Goal: Task Accomplishment & Management: Manage account settings

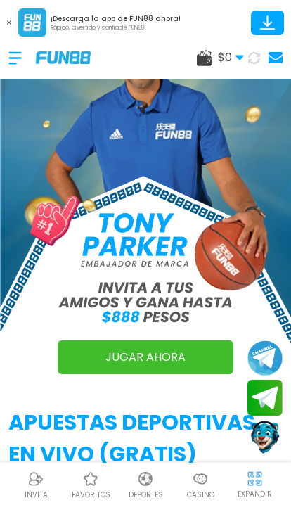
click at [17, 61] on div at bounding box center [21, 58] width 27 height 42
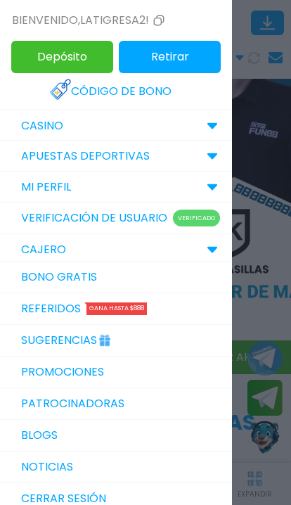
click at [72, 79] on link "Código de bono" at bounding box center [116, 91] width 132 height 31
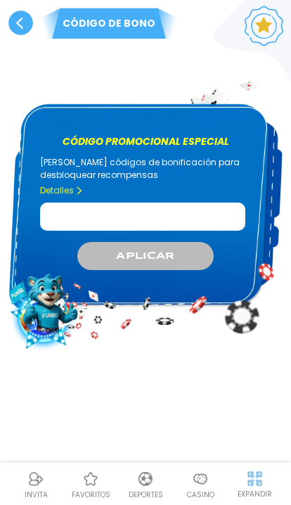
click at [61, 208] on input "Código promocional especial" at bounding box center [142, 217] width 205 height 28
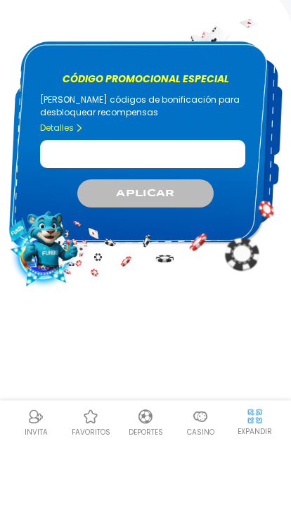
type input "*"
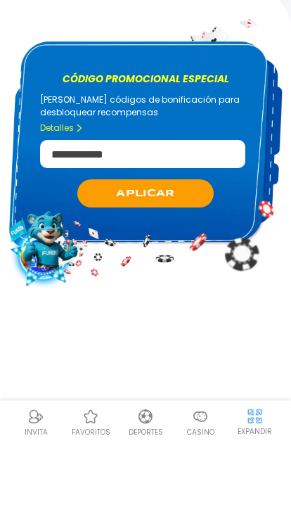
type input "**********"
click at [98, 242] on button "APLICAR" at bounding box center [145, 256] width 136 height 28
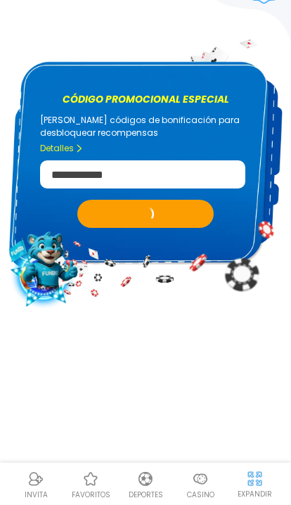
scroll to position [63, 0]
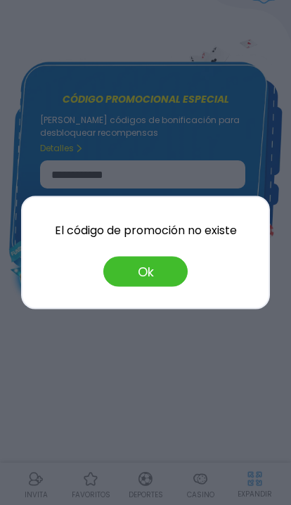
click at [127, 267] on button "Ok" at bounding box center [145, 272] width 84 height 30
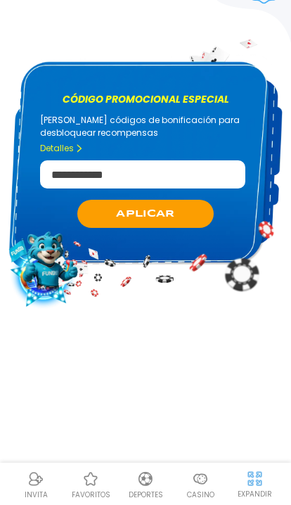
click at [105, 200] on button "APLICAR" at bounding box center [145, 214] width 136 height 28
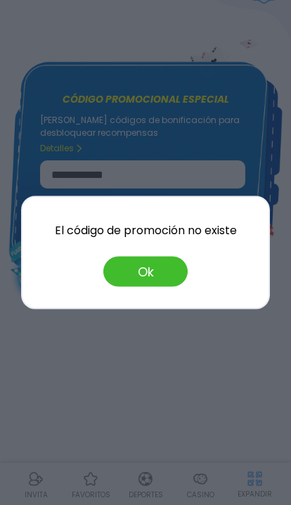
click at [139, 273] on button "Ok" at bounding box center [145, 272] width 84 height 30
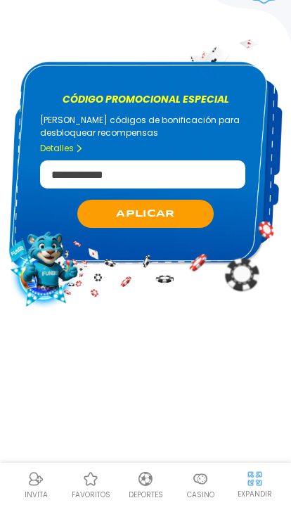
click at [207, 478] on img at bounding box center [200, 479] width 17 height 17
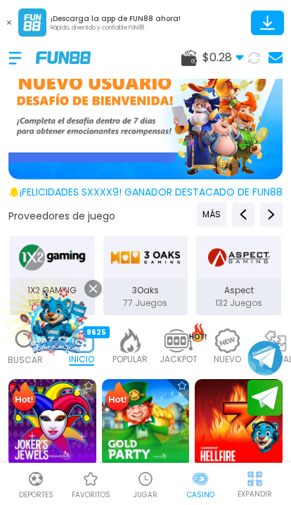
click at [16, 58] on div at bounding box center [21, 58] width 27 height 42
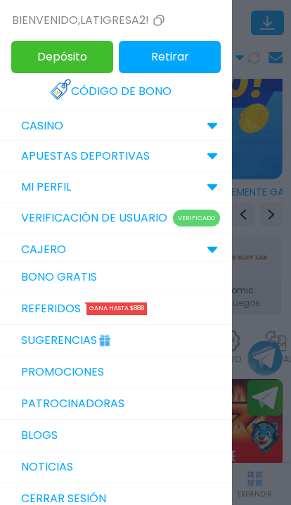
click at [86, 89] on link "Código de bono" at bounding box center [116, 91] width 132 height 31
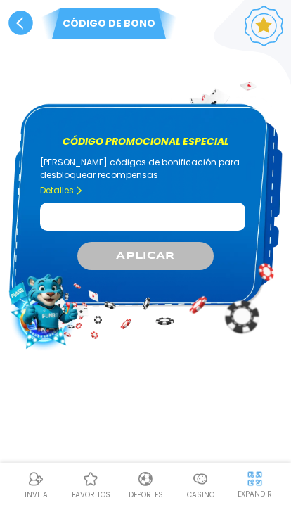
click at [68, 223] on input "Código promocional especial" at bounding box center [142, 217] width 205 height 28
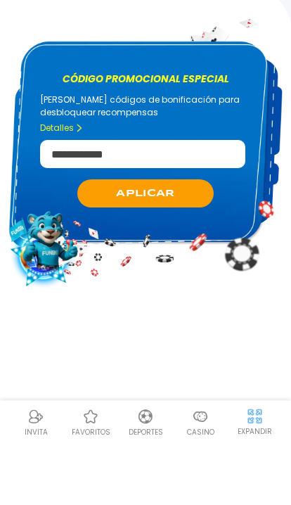
type input "**********"
click at [103, 242] on button "APLICAR" at bounding box center [145, 256] width 136 height 28
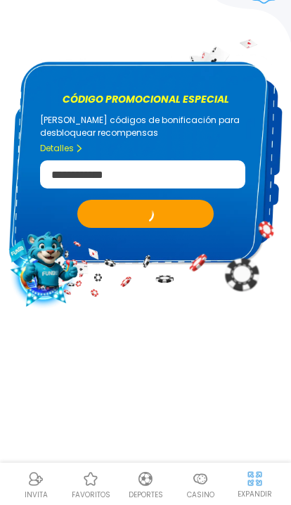
scroll to position [63, 0]
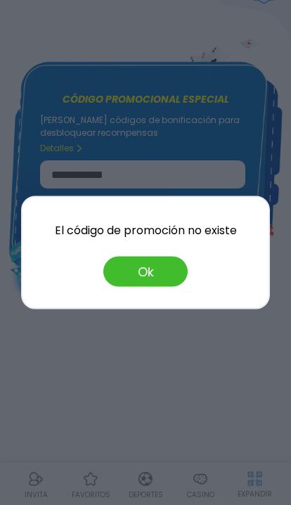
click at [136, 262] on button "Ok" at bounding box center [145, 272] width 84 height 30
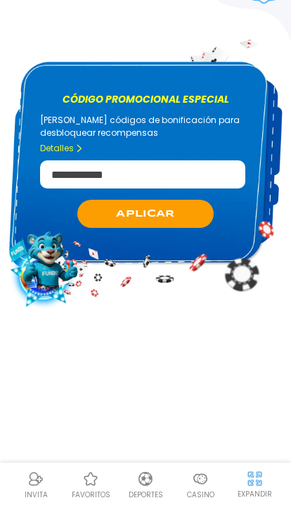
click at [200, 479] on img at bounding box center [200, 479] width 17 height 17
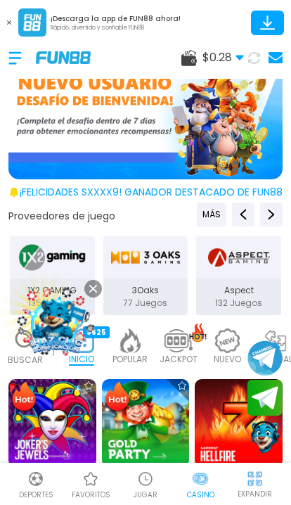
click at [23, 60] on div at bounding box center [21, 58] width 27 height 42
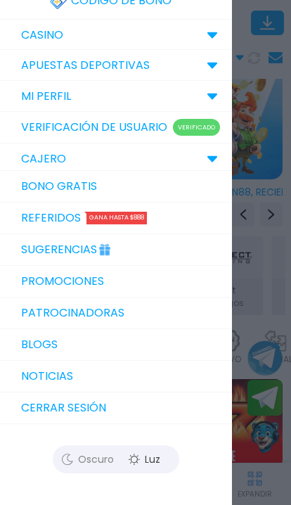
scroll to position [89, 0]
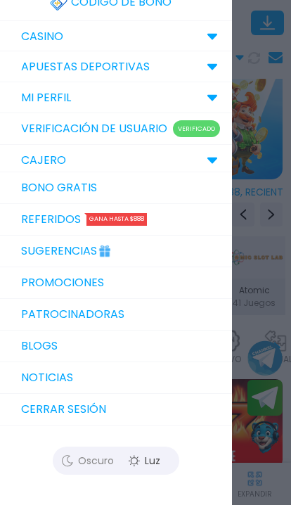
click at [38, 407] on button "Cerrar sesión" at bounding box center [116, 410] width 232 height 32
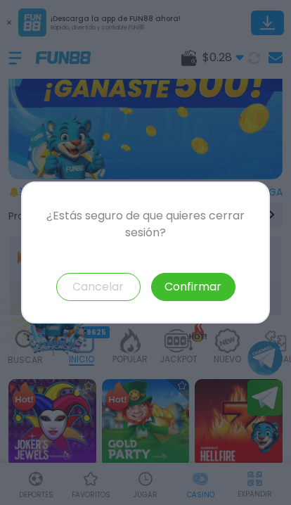
click at [182, 276] on button "Confirmar" at bounding box center [193, 287] width 84 height 28
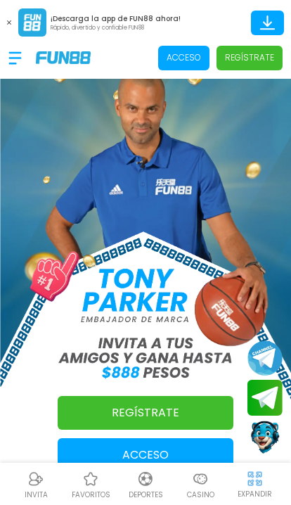
click at [192, 53] on p "Acceso" at bounding box center [184, 57] width 34 height 13
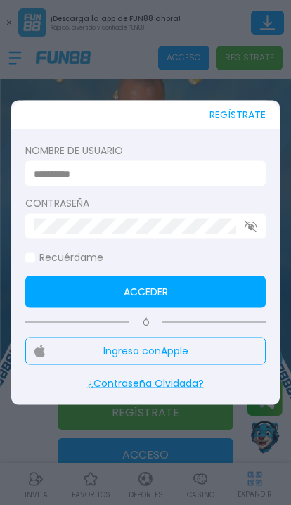
click at [49, 167] on input at bounding box center [141, 173] width 215 height 15
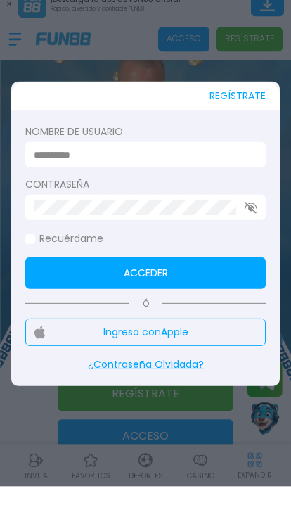
click at [44, 166] on input at bounding box center [141, 173] width 215 height 15
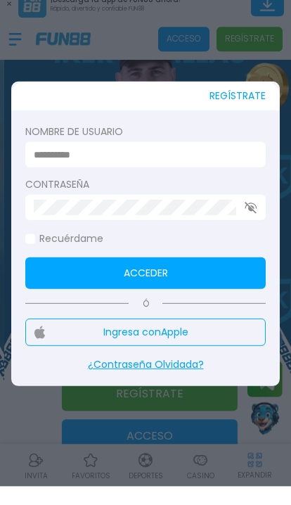
paste input "**********"
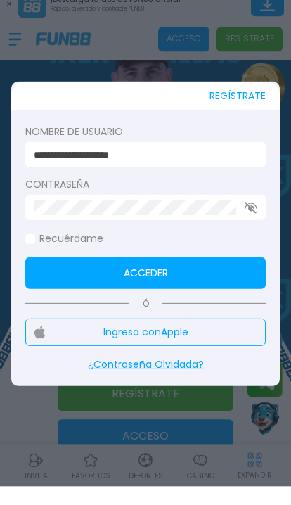
type input "**********"
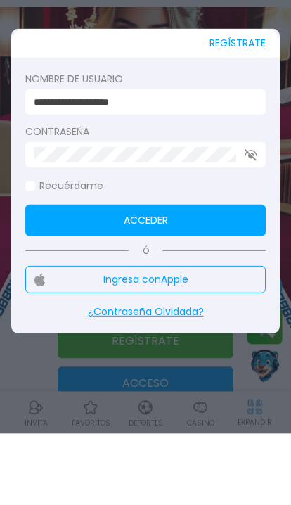
click at [53, 276] on button "Acceder" at bounding box center [145, 292] width 241 height 32
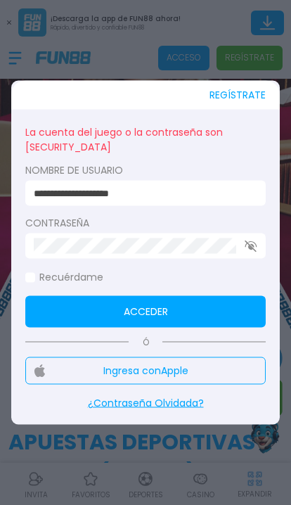
scroll to position [72, 0]
